Goal: Task Accomplishment & Management: Use online tool/utility

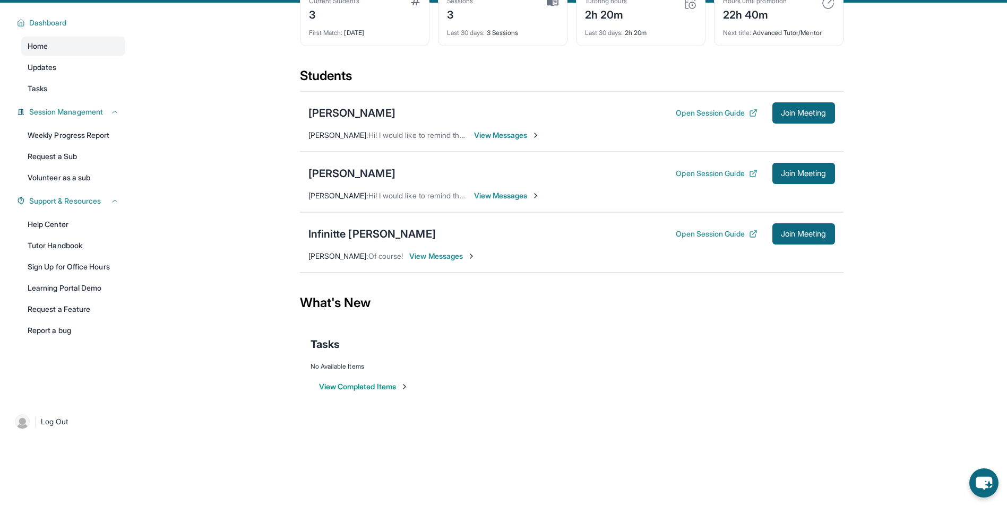
scroll to position [68, 0]
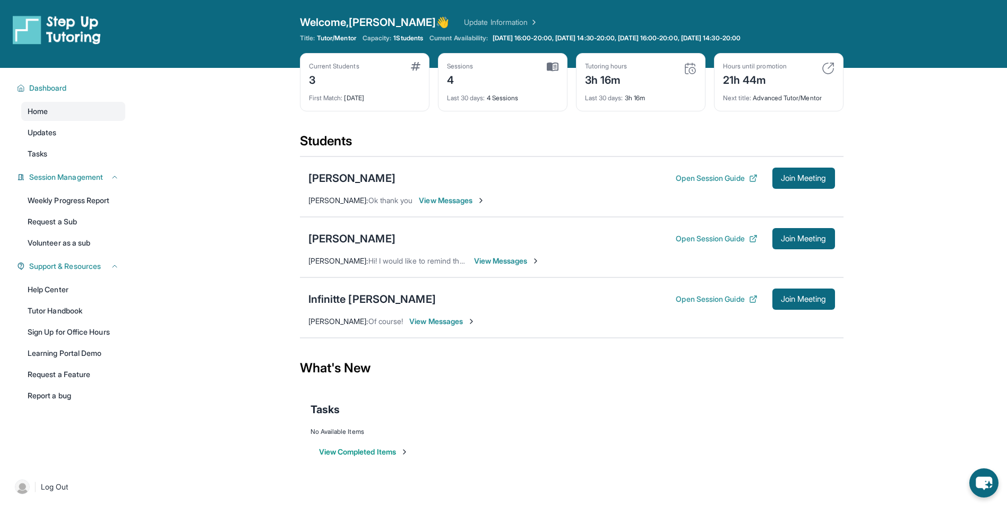
click at [676, 184] on div "Open Session Guide Join Meeting" at bounding box center [755, 178] width 159 height 21
click at [704, 184] on div "Open Session Guide Join Meeting" at bounding box center [755, 178] width 159 height 21
click at [703, 173] on button "Open Session Guide" at bounding box center [716, 178] width 81 height 11
click at [826, 179] on span "Join Meeting" at bounding box center [804, 178] width 46 height 6
